Goal: Navigation & Orientation: Find specific page/section

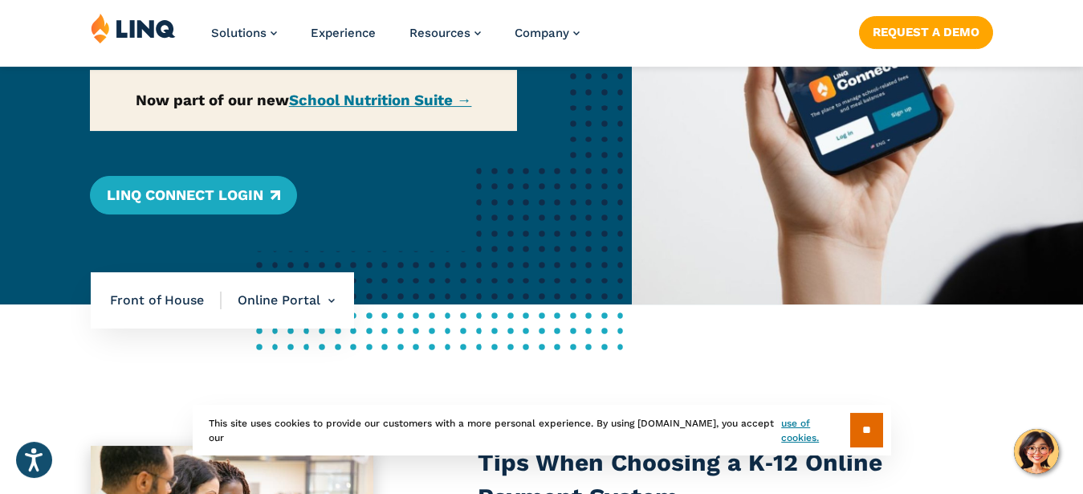
scroll to position [328, 0]
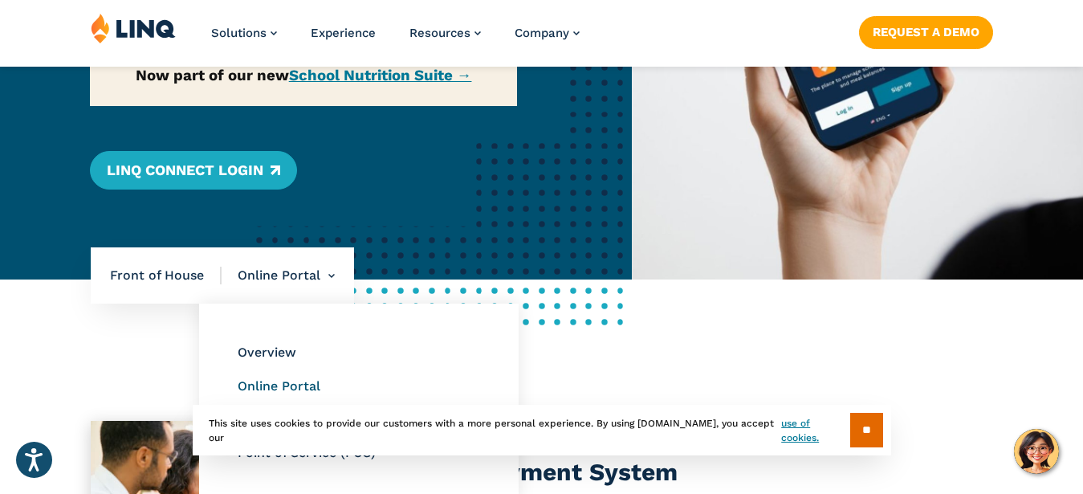
click at [308, 386] on link "Online Portal" at bounding box center [279, 385] width 83 height 15
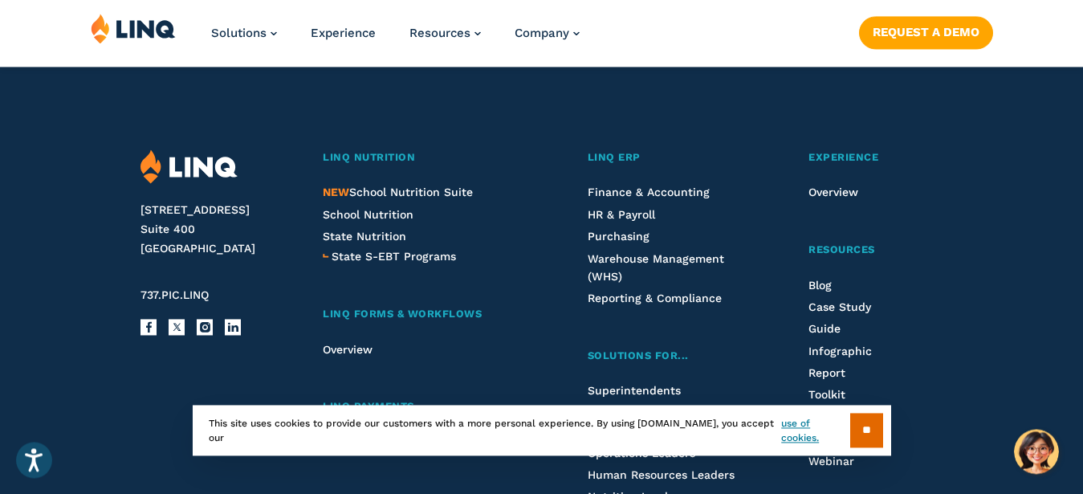
scroll to position [3686, 0]
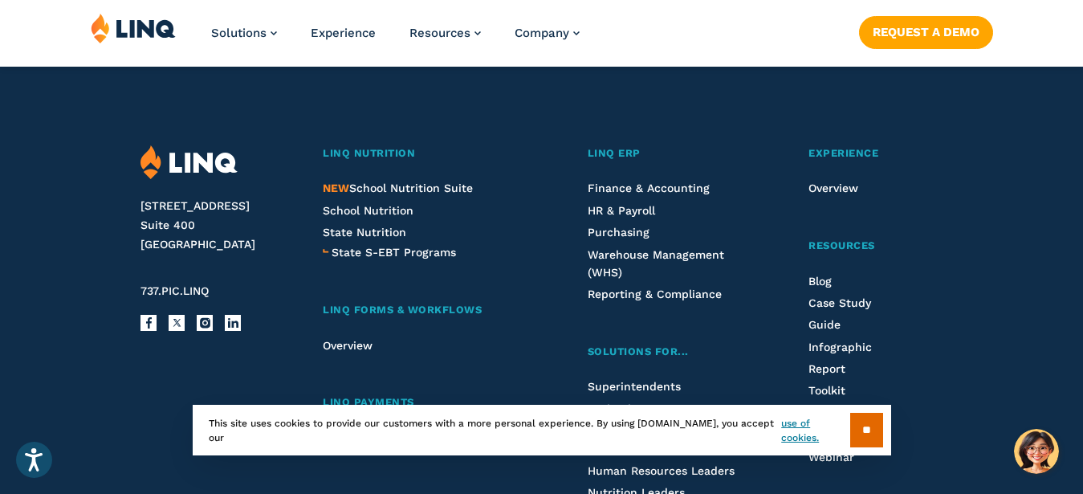
click at [774, 104] on div "[STREET_ADDRESS] 737.PIC.LINQ Facebook X Instagram LinkedIn Email LINQ Nutritio…" at bounding box center [542, 407] width 903 height 724
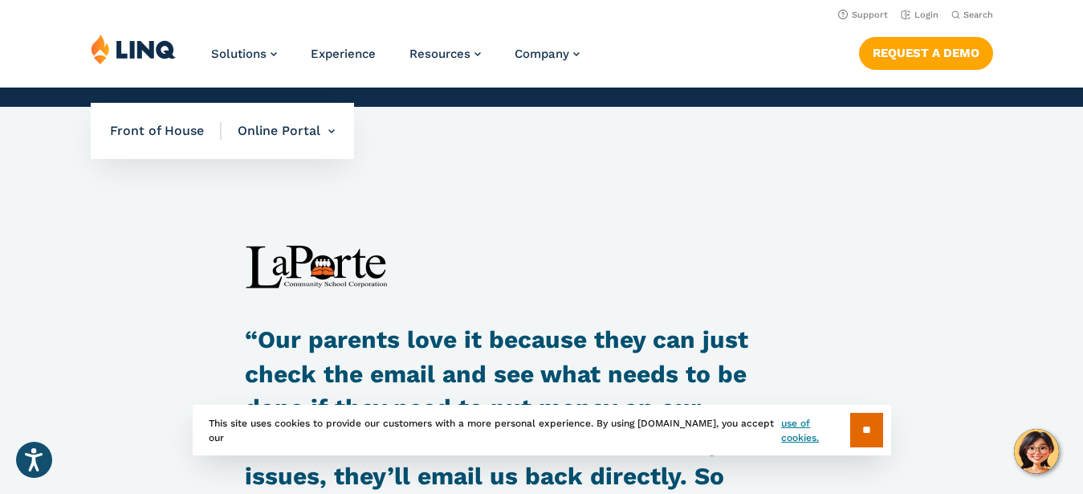
scroll to position [1475, 0]
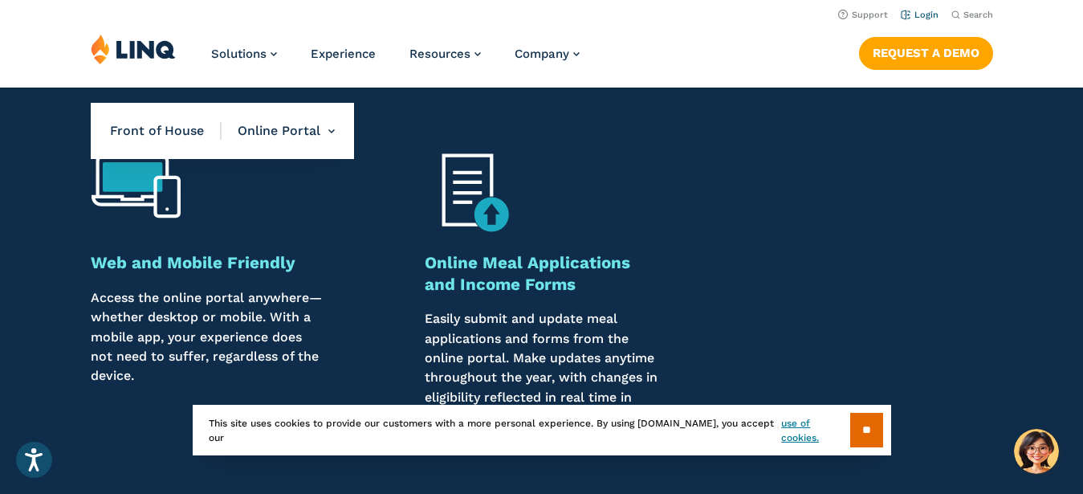
click at [925, 15] on link "Login" at bounding box center [920, 15] width 38 height 10
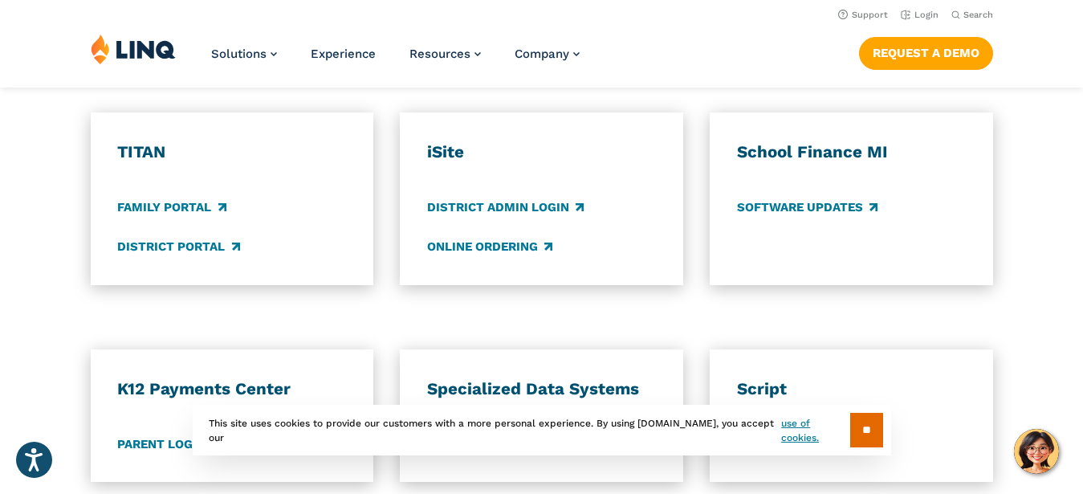
scroll to position [901, 0]
